Goal: Information Seeking & Learning: Learn about a topic

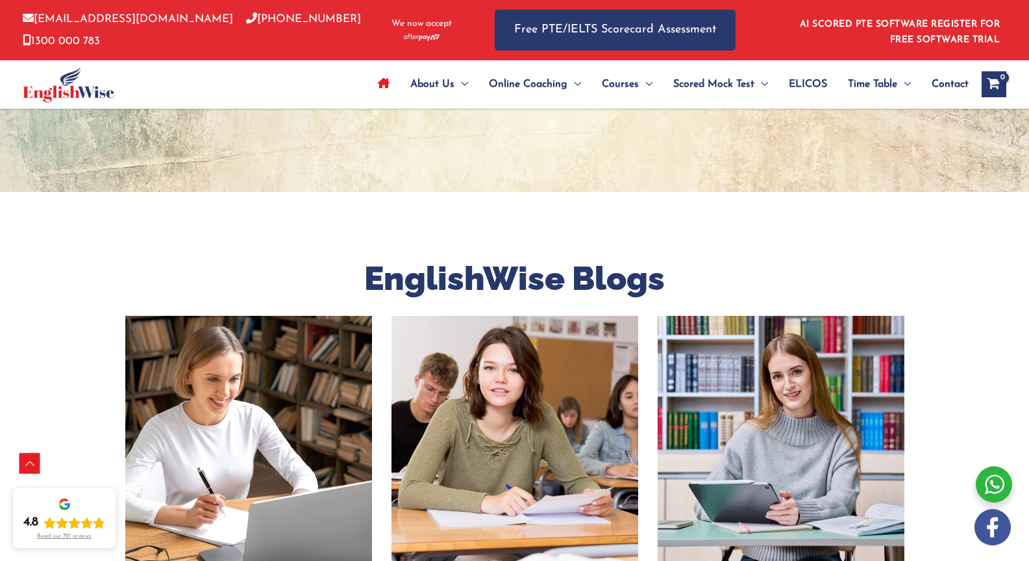
scroll to position [3462, 0]
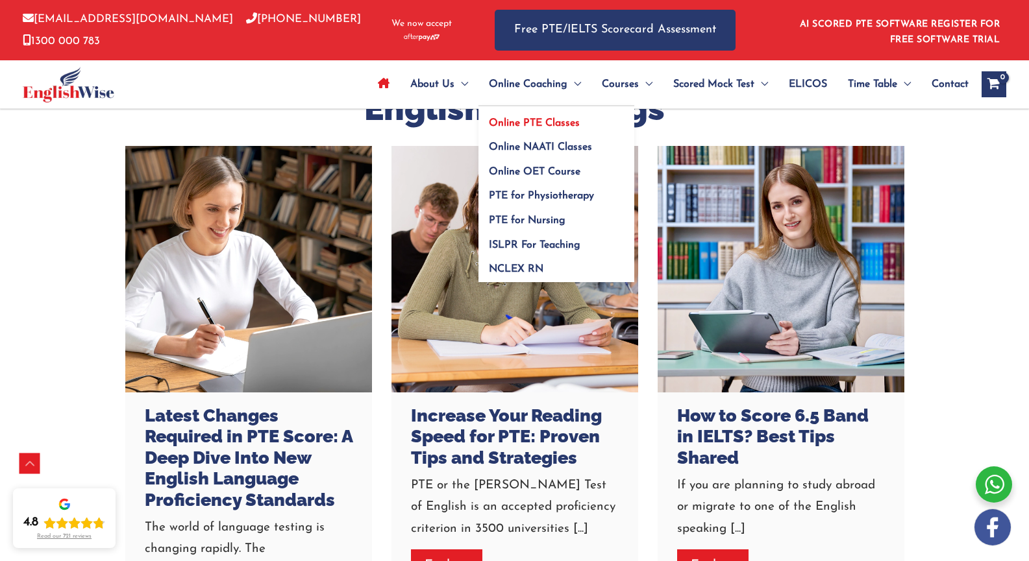
click at [520, 122] on span "Online PTE Classes" at bounding box center [534, 123] width 91 height 10
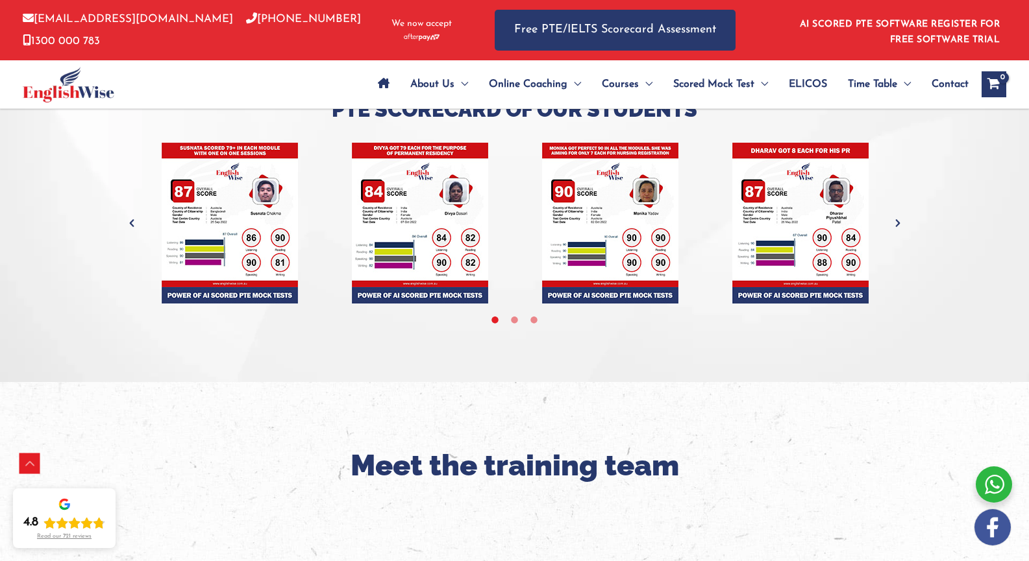
scroll to position [4418, 0]
